Goal: Task Accomplishment & Management: Manage account settings

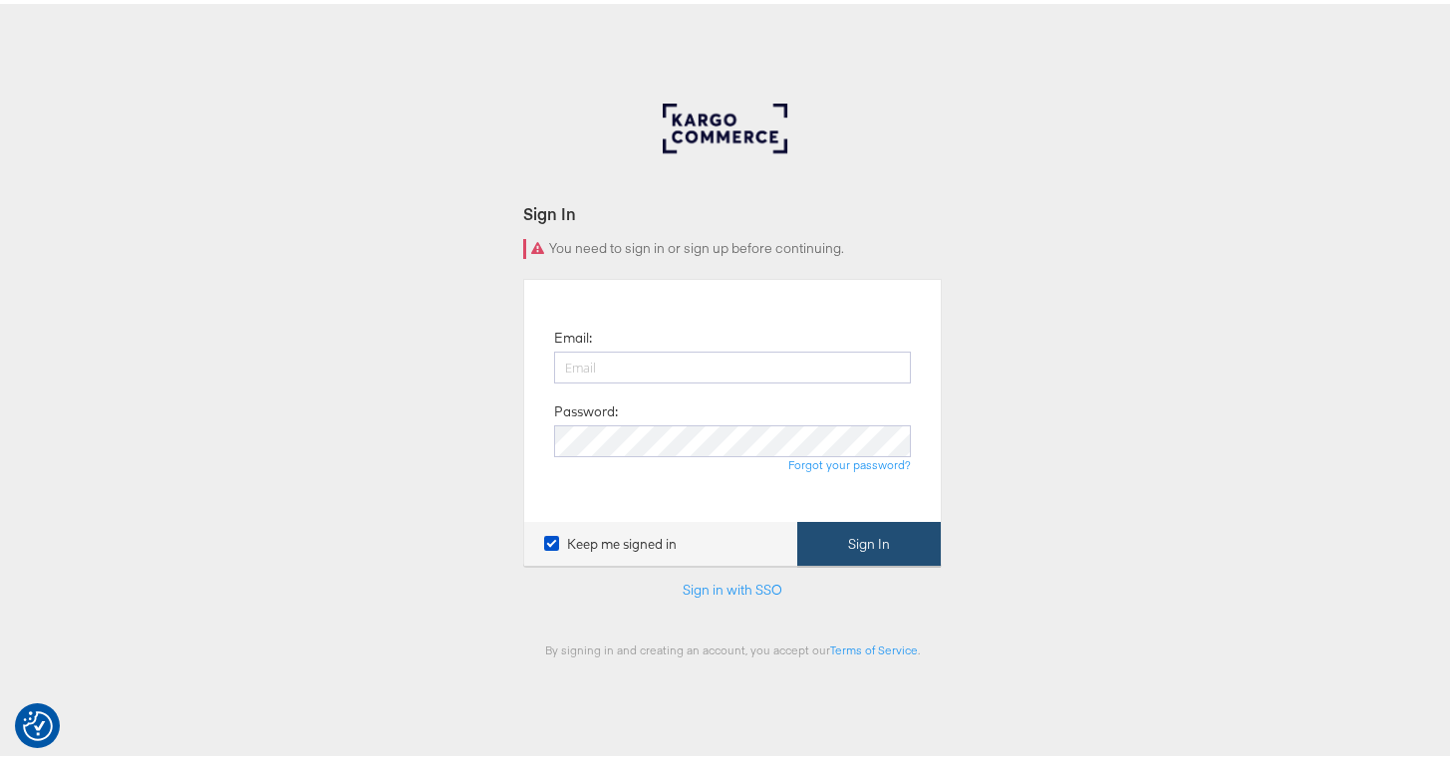
type input "bilal.shreidi@kargo.com"
click at [828, 530] on button "Sign In" at bounding box center [868, 540] width 143 height 45
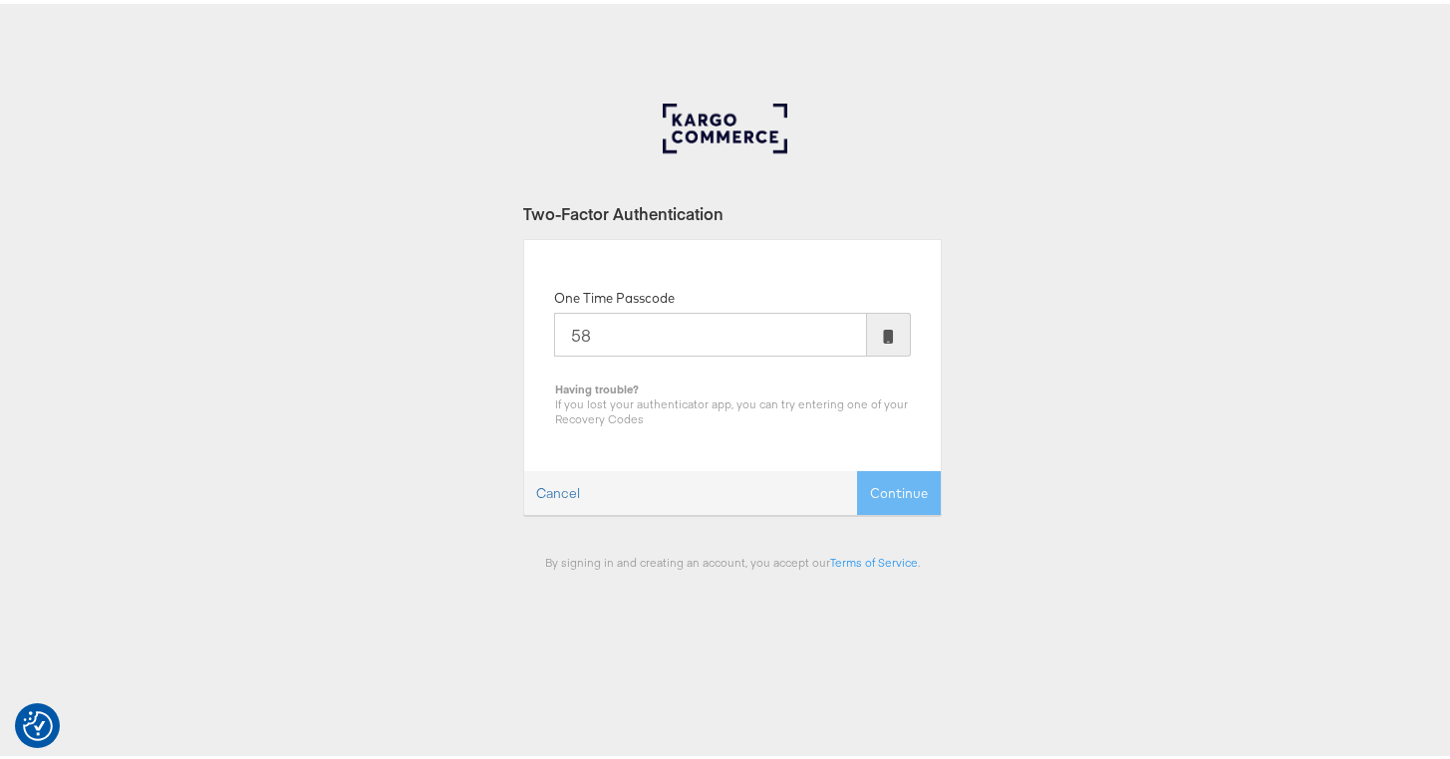
type input "5"
type input "002066"
click at [857, 467] on button "Continue" at bounding box center [899, 489] width 84 height 45
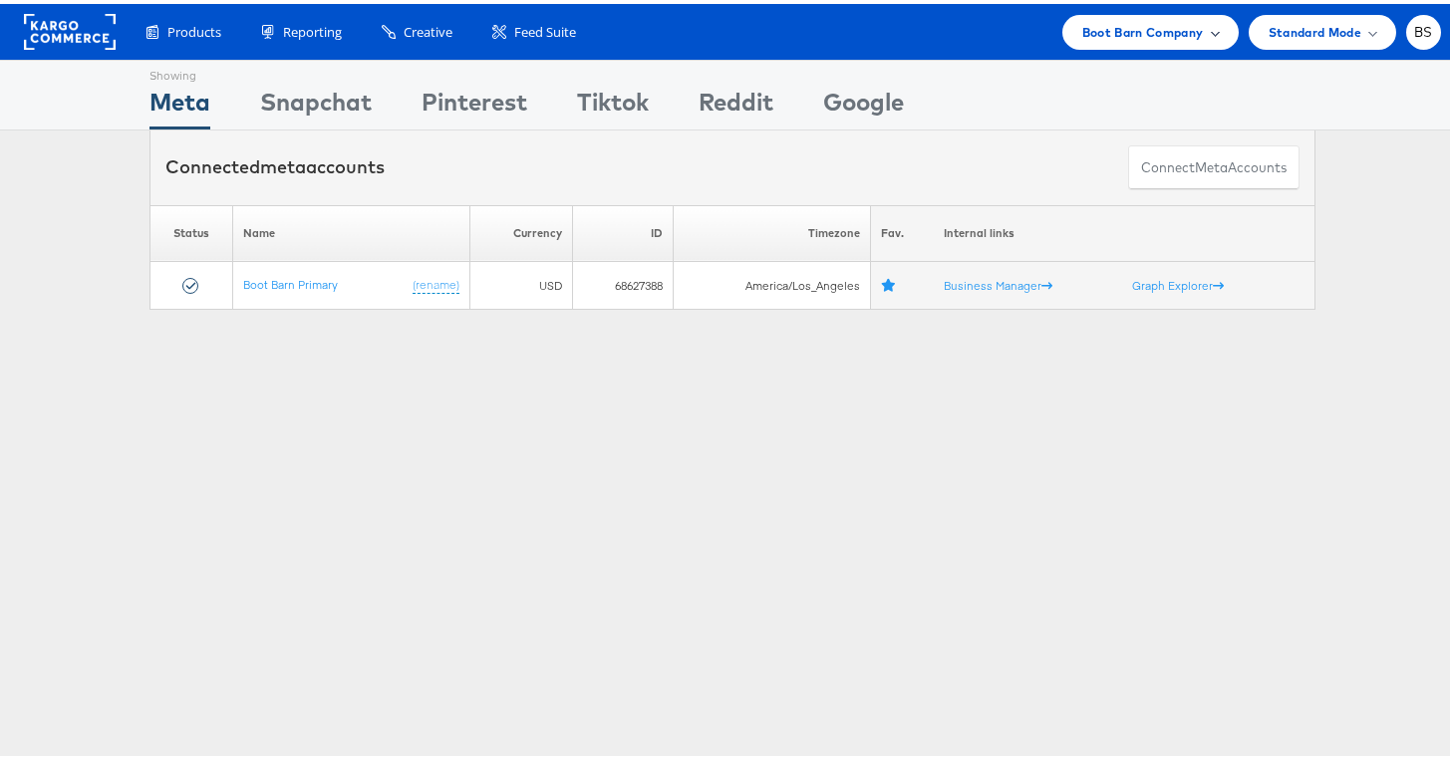
click at [1158, 40] on div "Boot Barn Company" at bounding box center [1150, 28] width 176 height 35
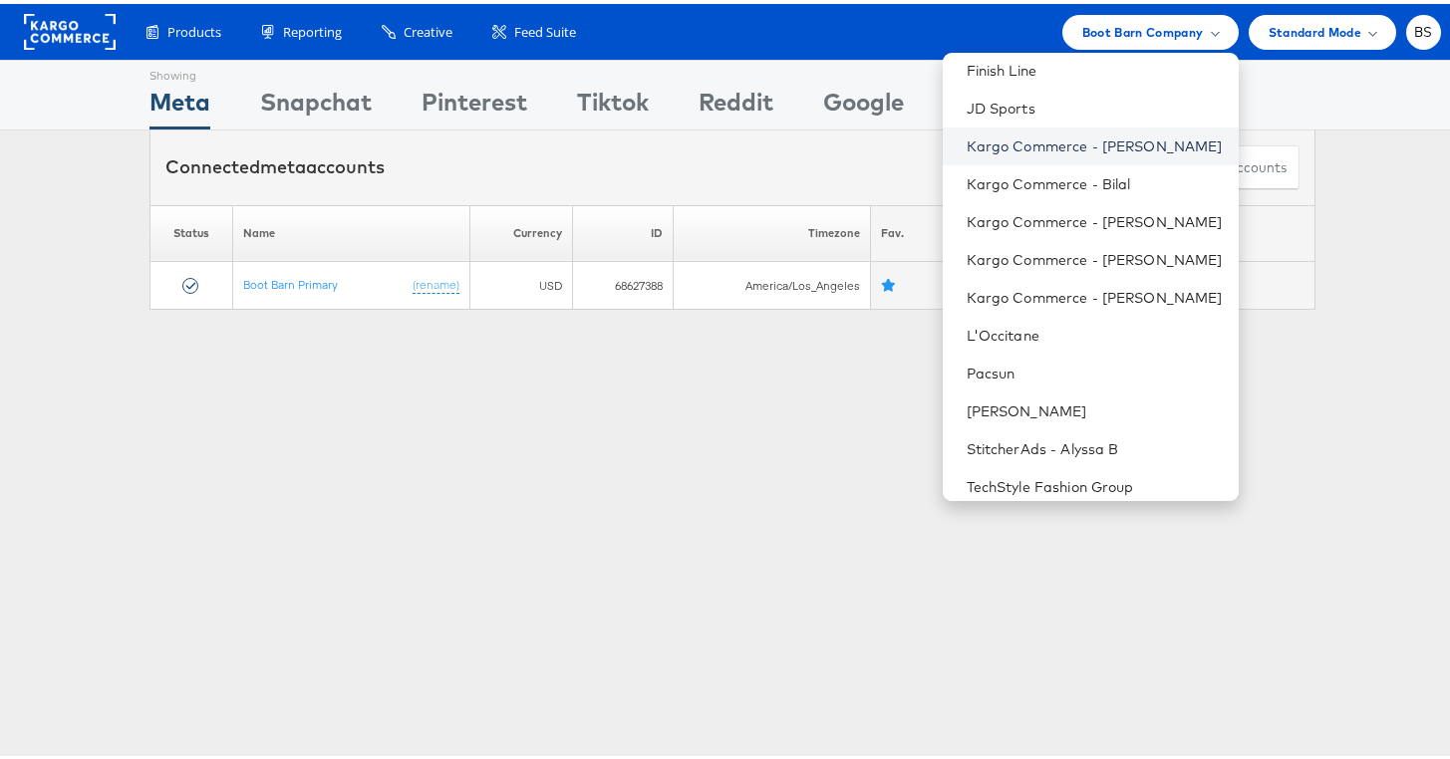
scroll to position [242, 0]
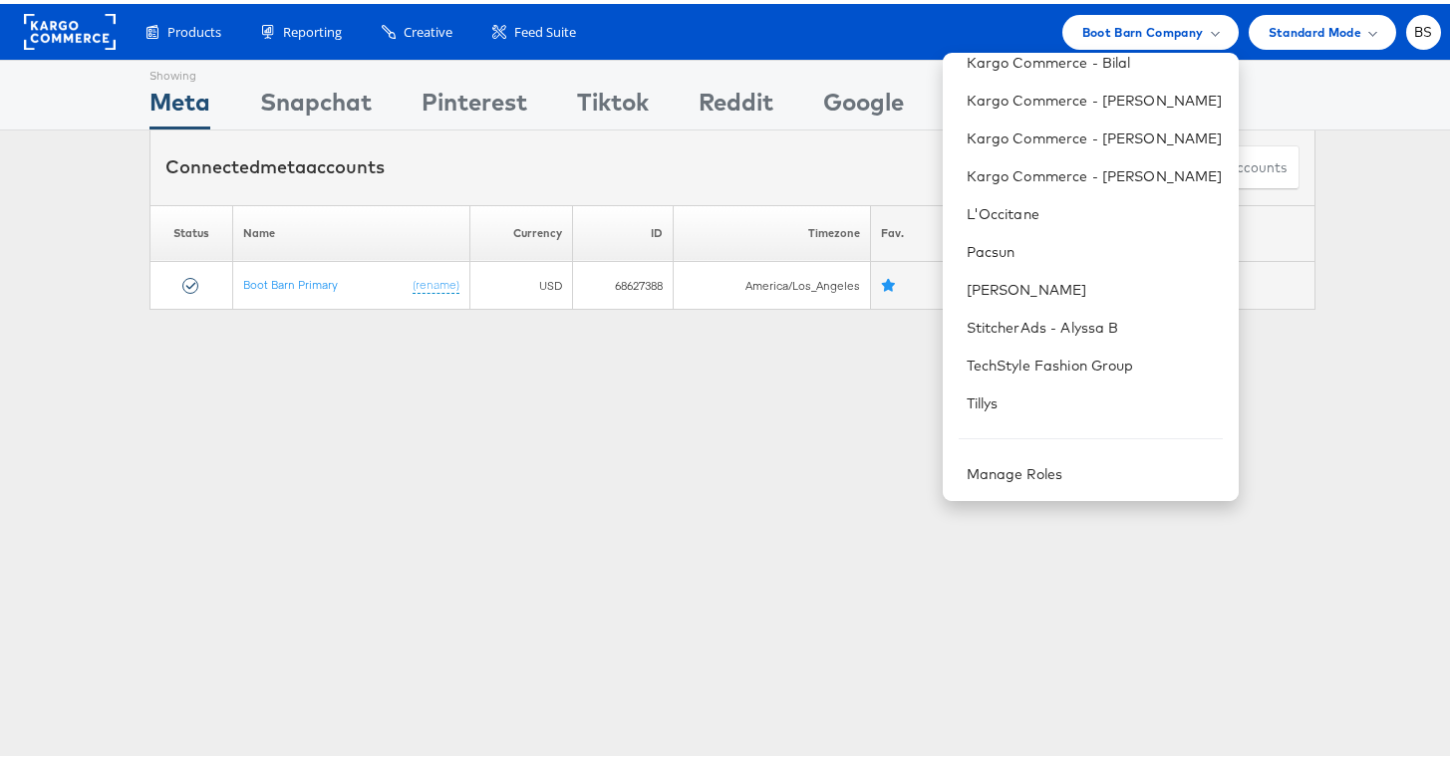
click at [623, 440] on div "Showing Meta Showing [GEOGRAPHIC_DATA] Showing Pinterest Showing Tiktok Showing…" at bounding box center [732, 554] width 1465 height 996
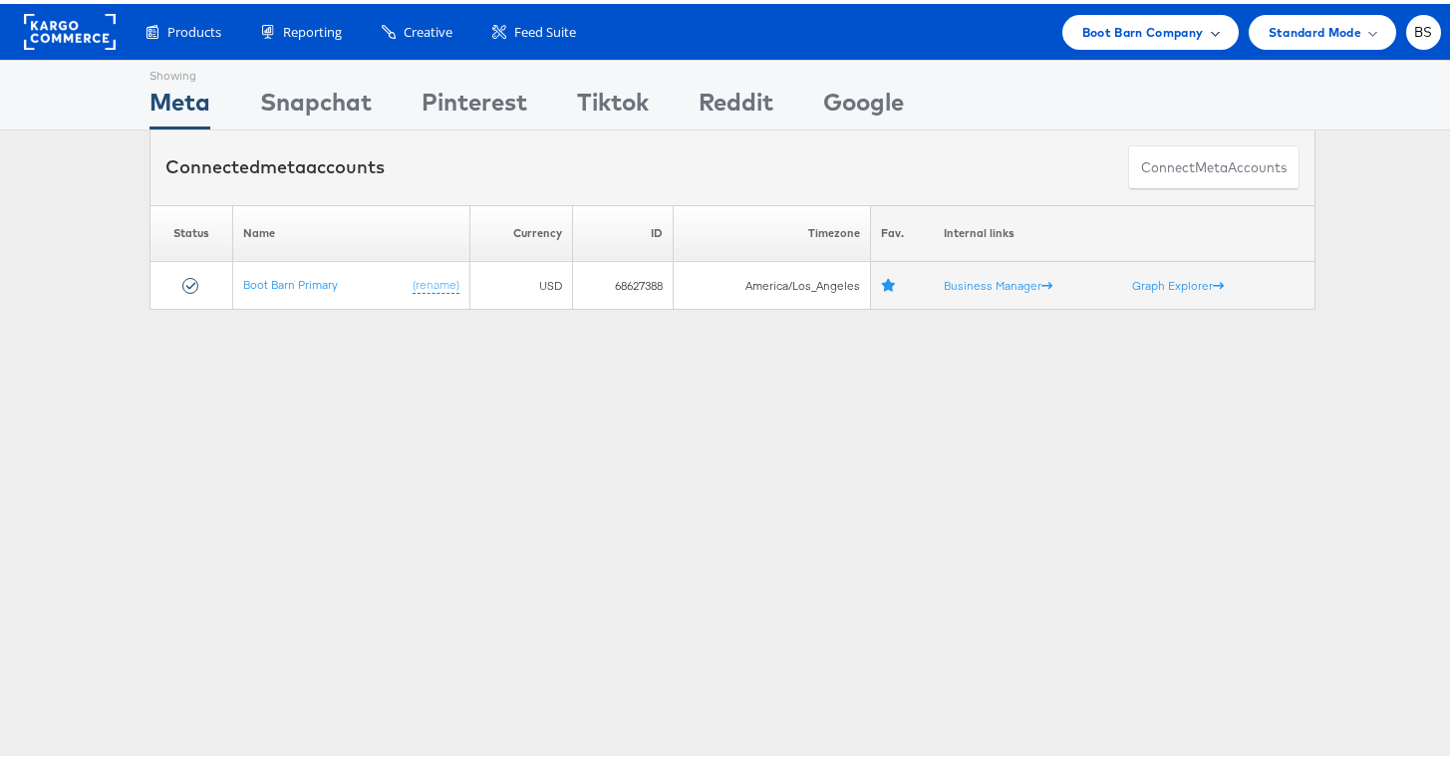
click at [1116, 43] on div "Boot Barn Company" at bounding box center [1150, 28] width 176 height 35
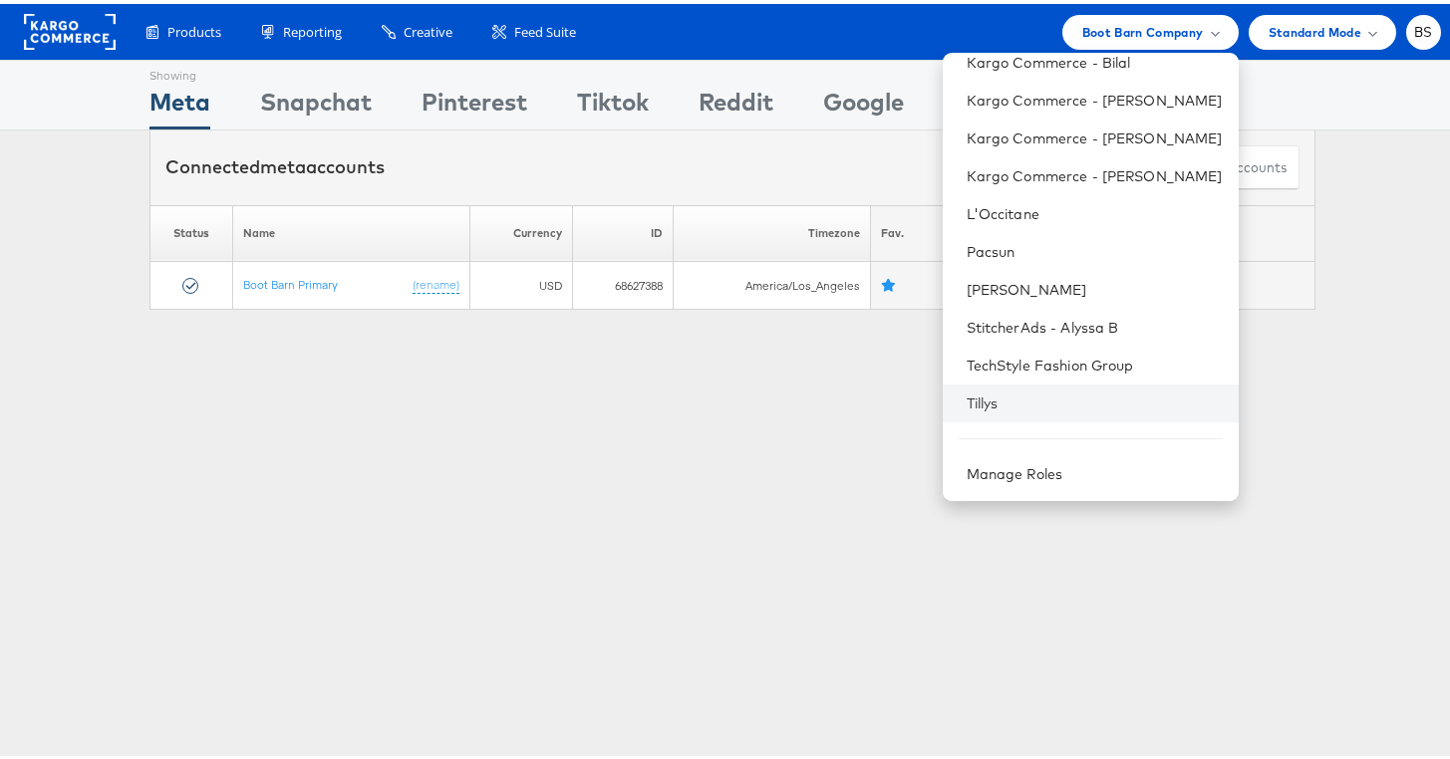
click at [960, 383] on li "Tillys" at bounding box center [1090, 400] width 296 height 38
click at [988, 384] on li "Tillys" at bounding box center [1090, 400] width 296 height 38
click at [966, 391] on link "Tillys" at bounding box center [1094, 400] width 256 height 20
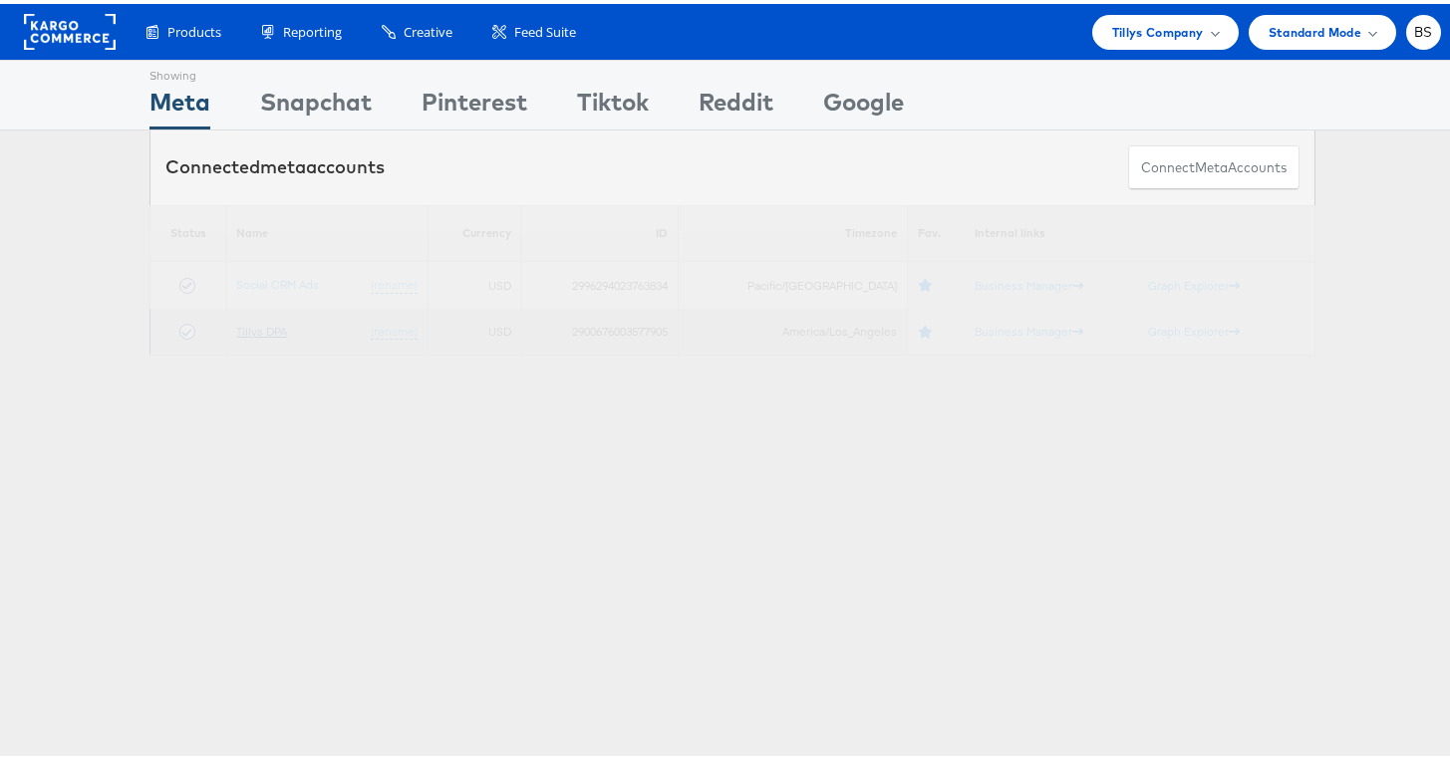
click at [248, 333] on link "Tillys DPA" at bounding box center [262, 327] width 51 height 15
